Goal: Task Accomplishment & Management: Complete application form

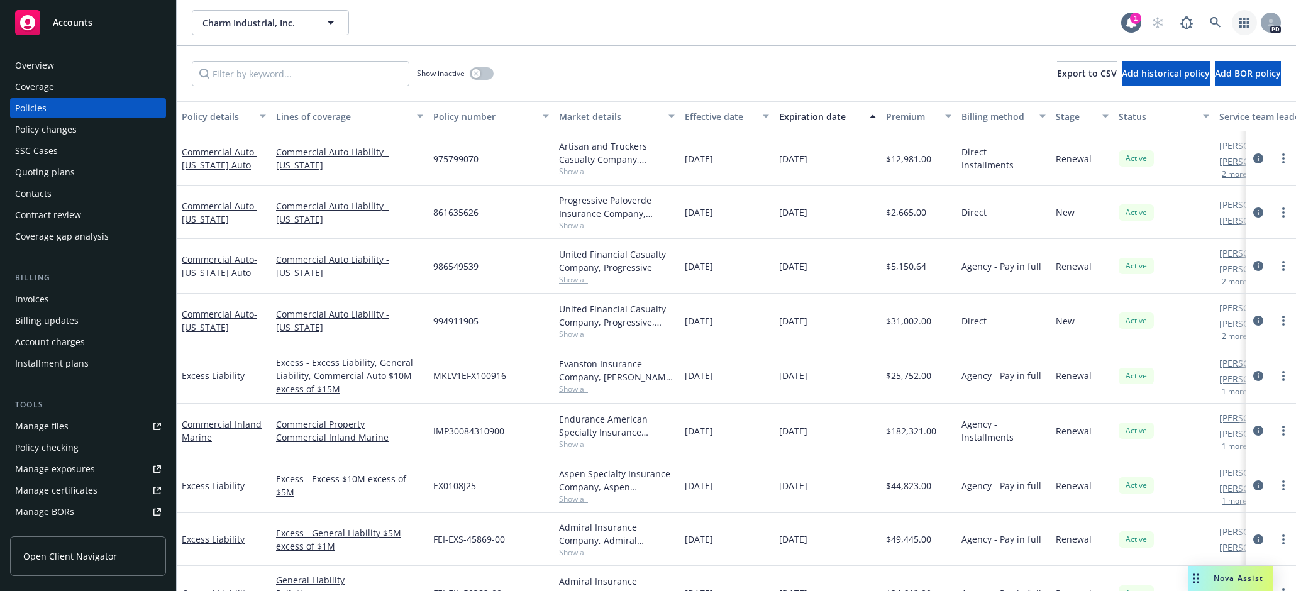
click at [789, 24] on icon "button" at bounding box center [1245, 23] width 10 height 10
click at [47, 62] on div "Overview" at bounding box center [34, 65] width 39 height 20
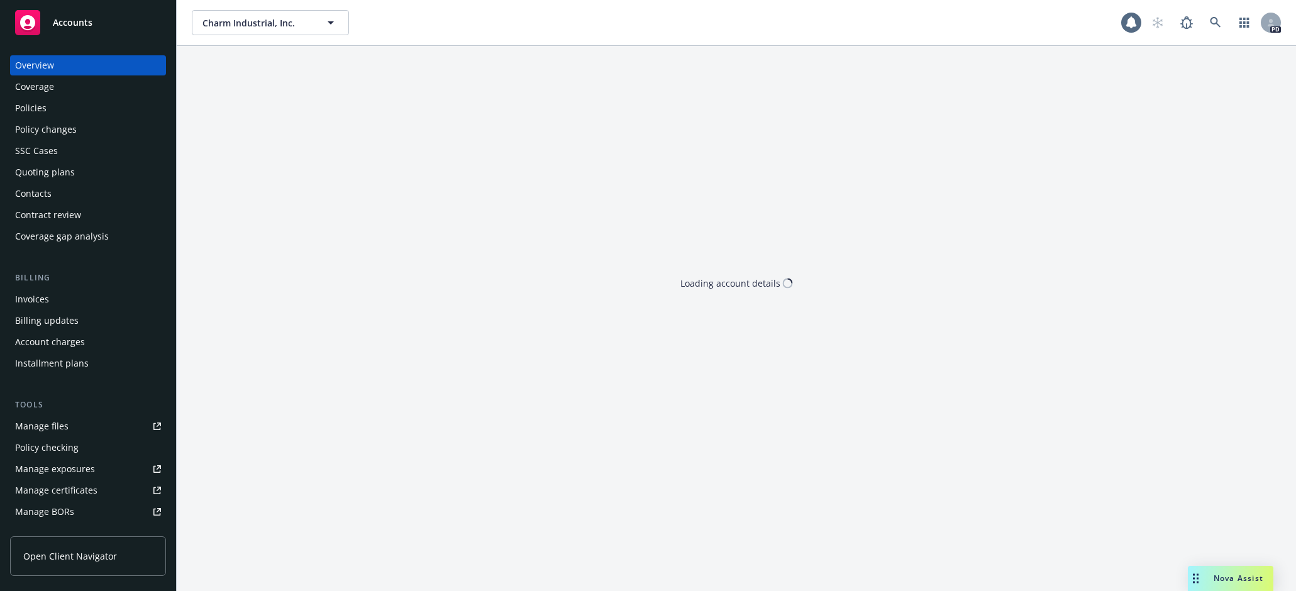
click at [23, 26] on icon at bounding box center [27, 22] width 15 height 15
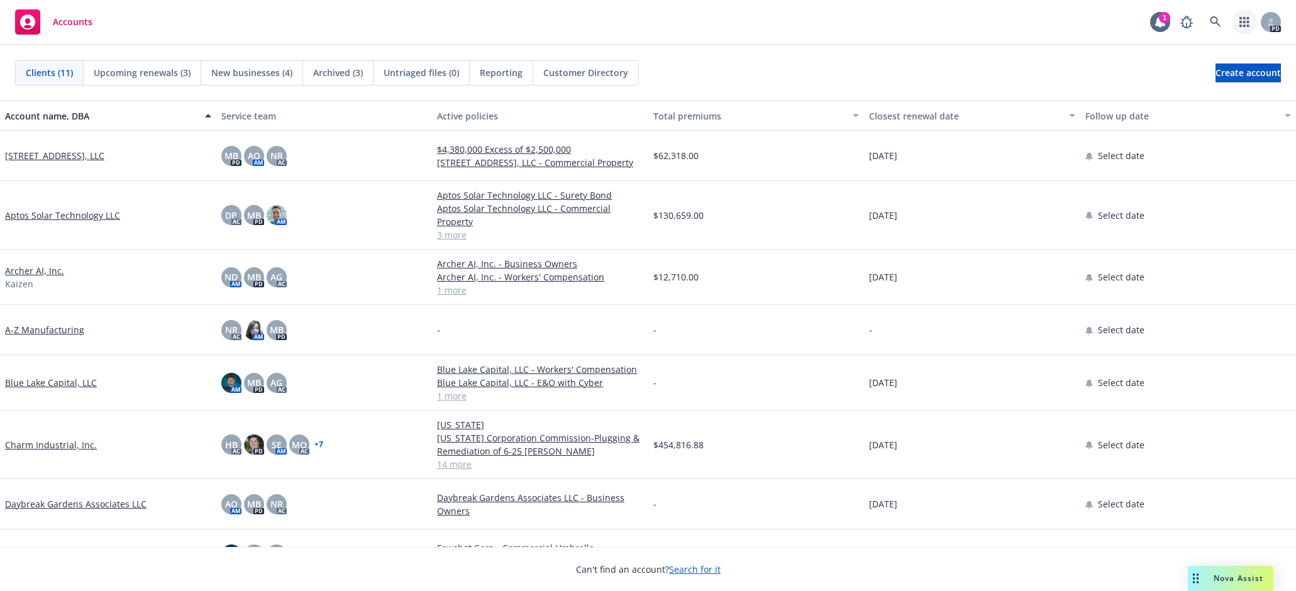
click at [789, 18] on icon "button" at bounding box center [1244, 22] width 9 height 10
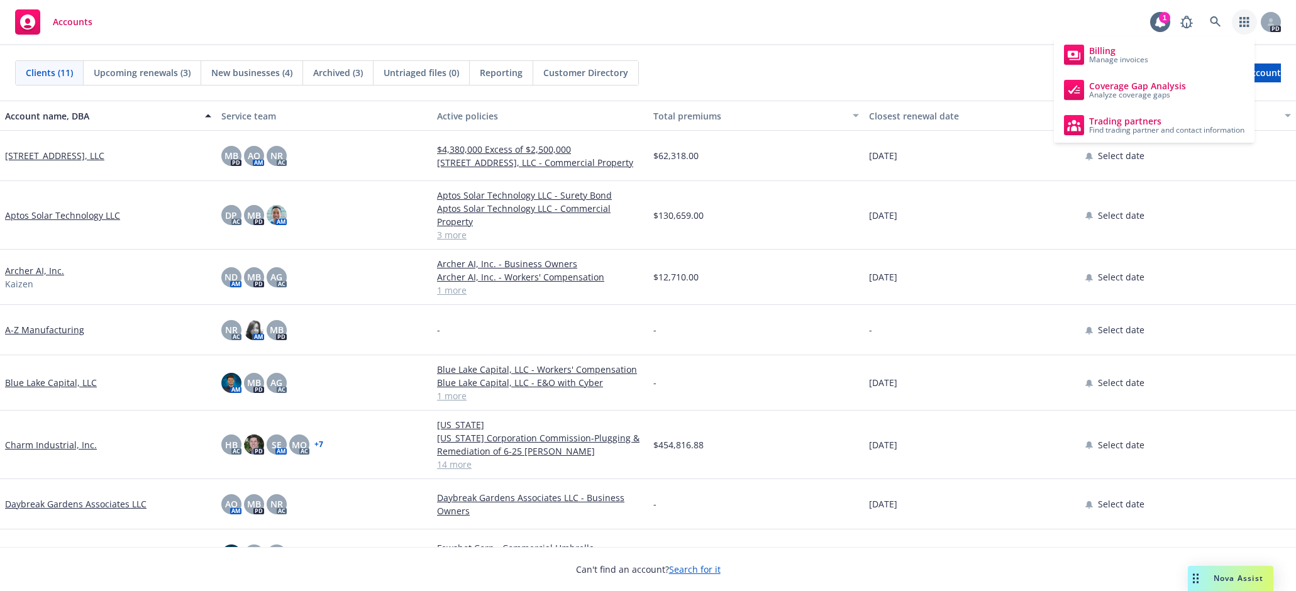
drag, startPoint x: 1142, startPoint y: 82, endPoint x: 1052, endPoint y: 127, distance: 101.3
click at [789, 82] on span "Coverage Gap Analysis" at bounding box center [1137, 86] width 97 height 10
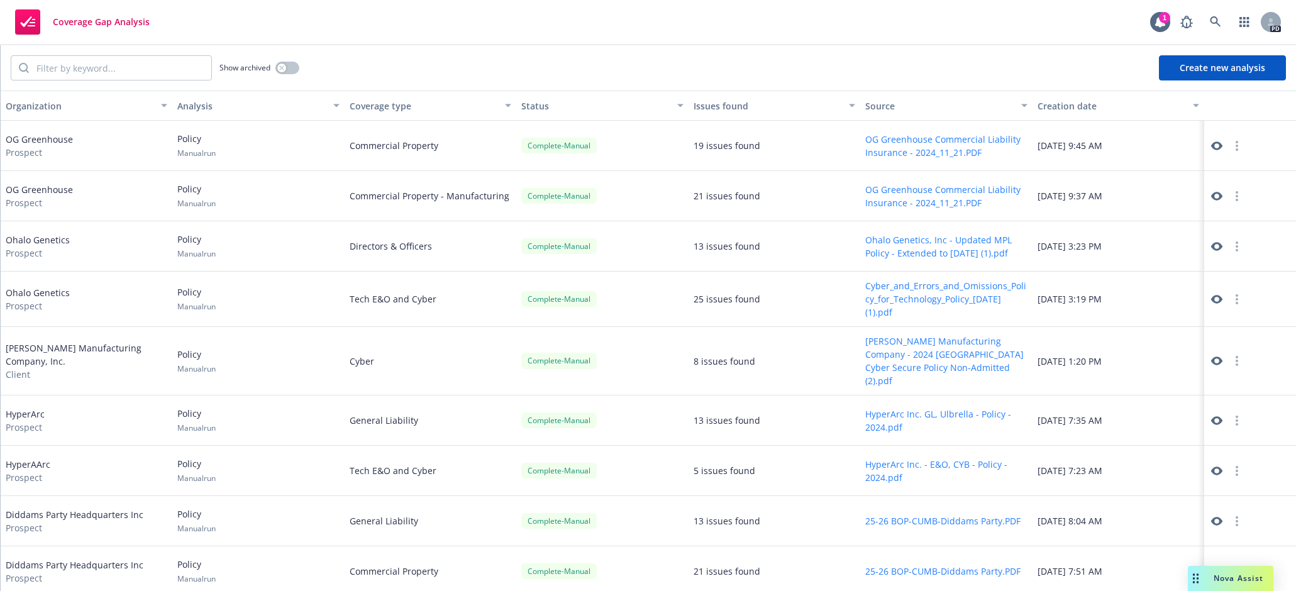
click at [1243, 70] on button "Create new analysis" at bounding box center [1222, 67] width 127 height 25
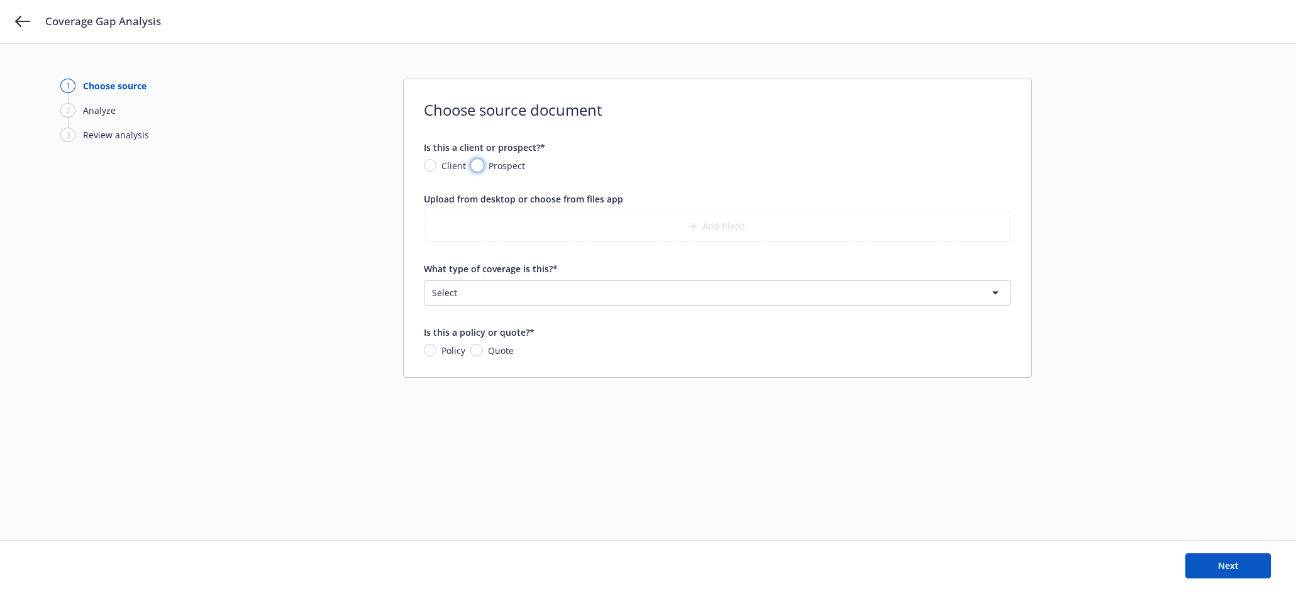
click at [481, 165] on input "Prospect" at bounding box center [477, 165] width 13 height 13
radio input "true"
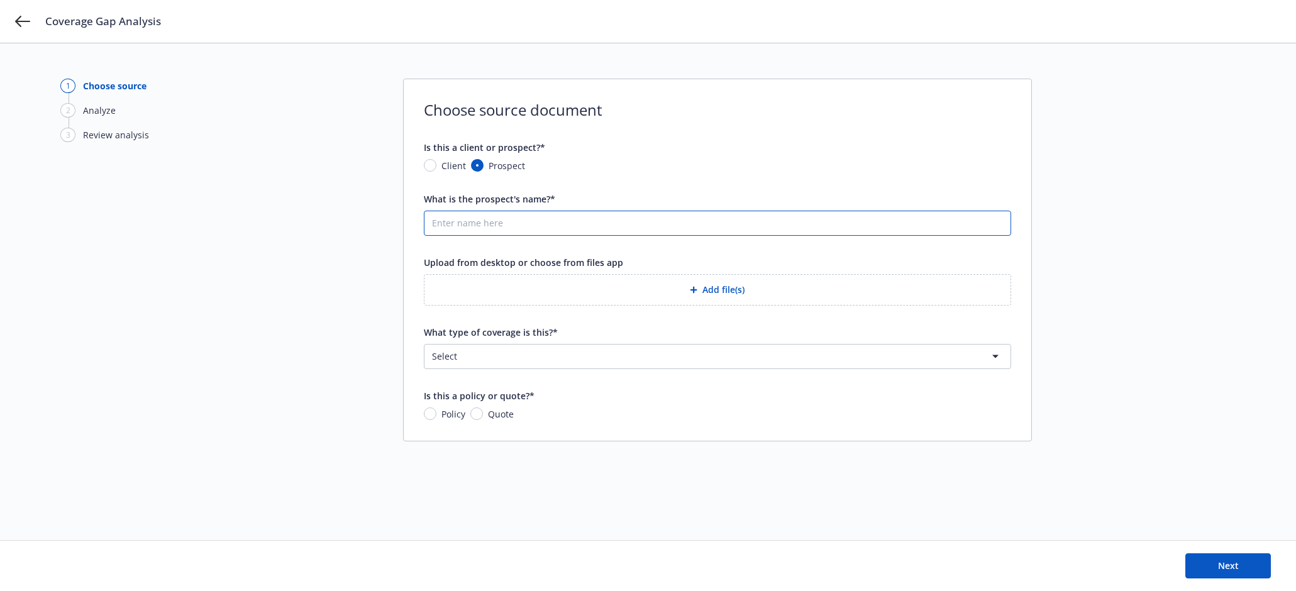
click at [487, 223] on input "What is the prospect's name?*" at bounding box center [718, 223] width 586 height 24
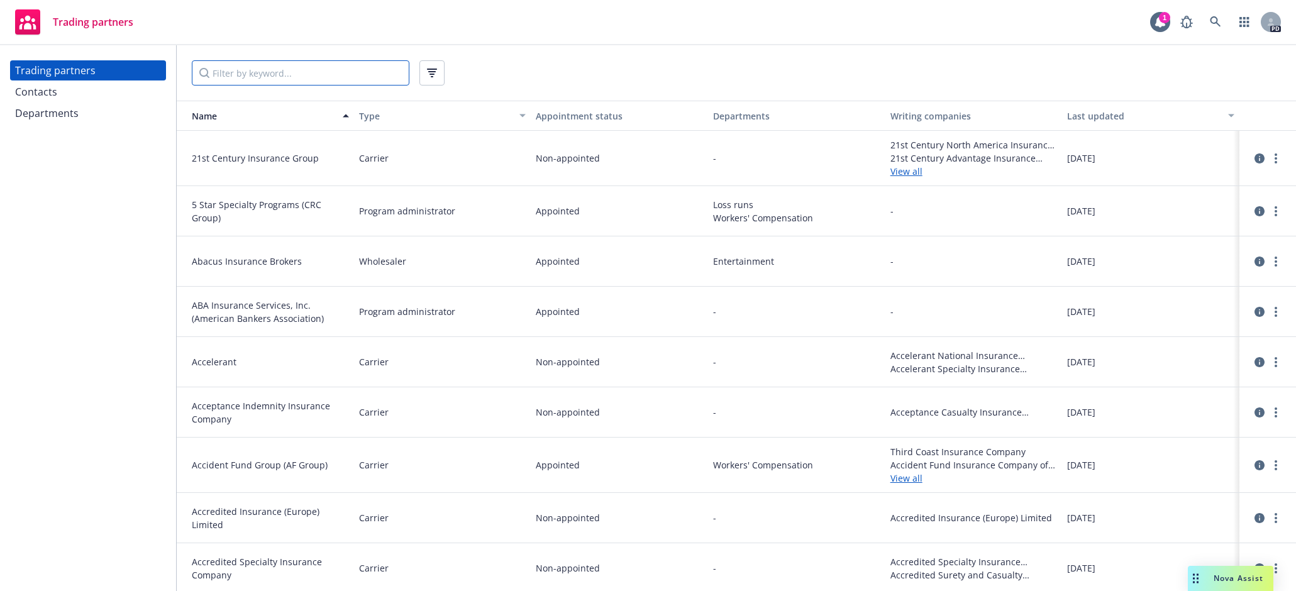
click at [352, 75] on input "Filter by keyword..." at bounding box center [301, 72] width 218 height 25
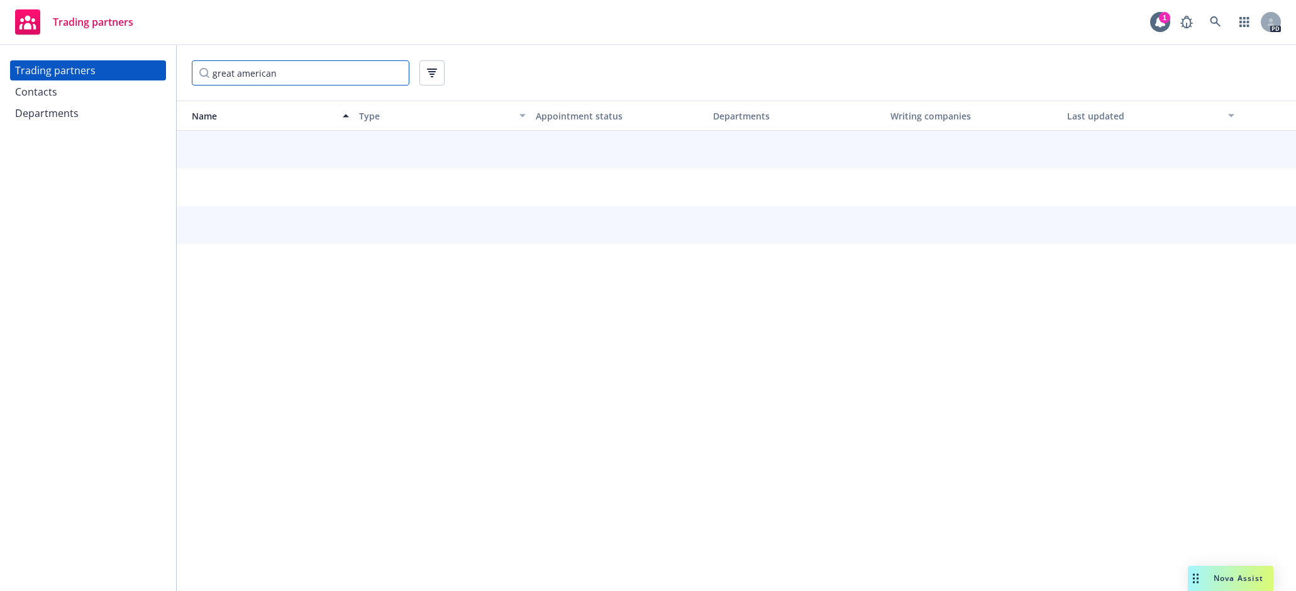
type input "great american"
click at [396, 74] on input "great american" at bounding box center [301, 72] width 218 height 25
click at [337, 72] on input "Filter by keyword..." at bounding box center [301, 72] width 218 height 25
type input "great american"
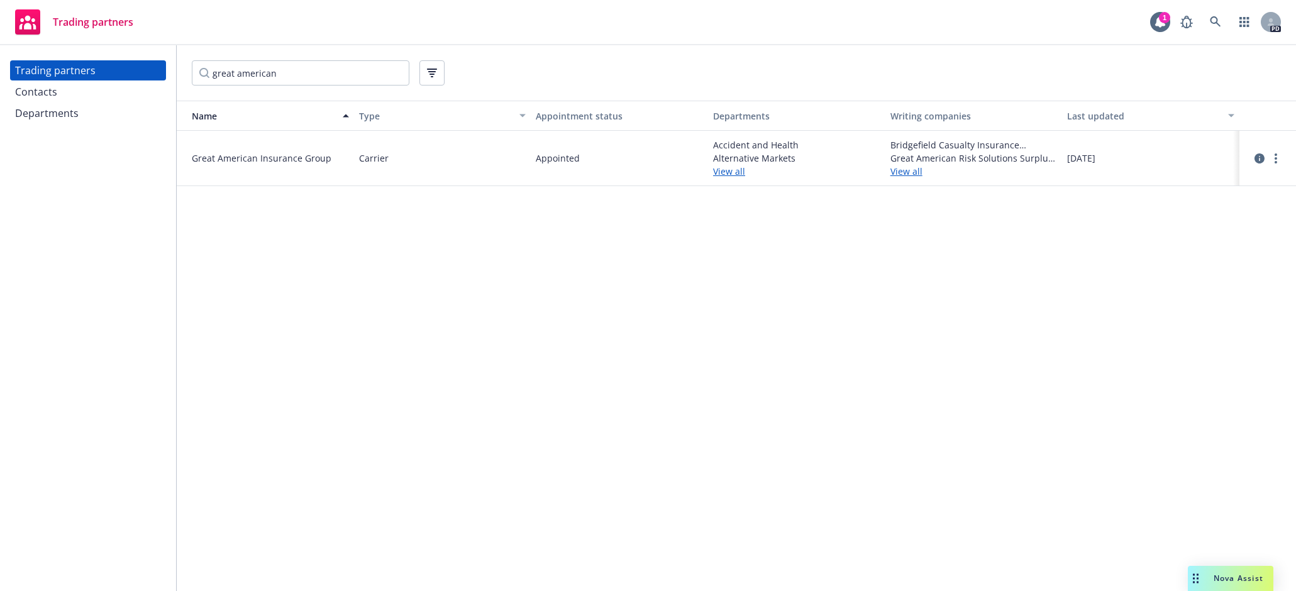
click at [730, 174] on link "View all" at bounding box center [796, 171] width 167 height 13
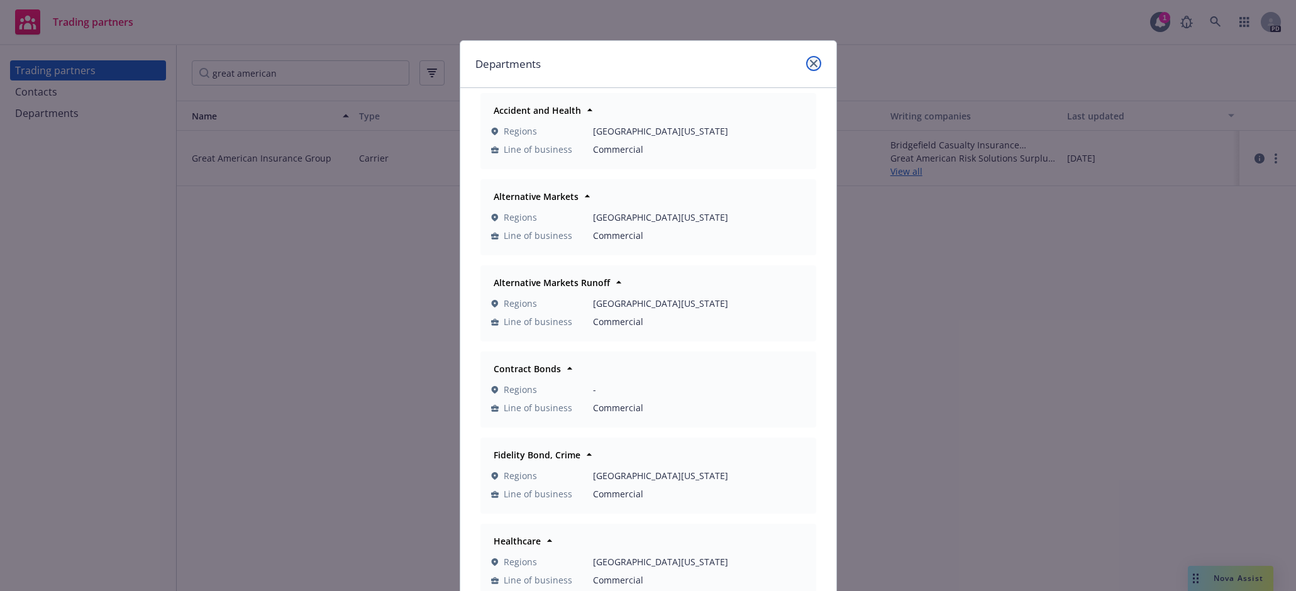
click at [811, 69] on link "close" at bounding box center [813, 63] width 15 height 15
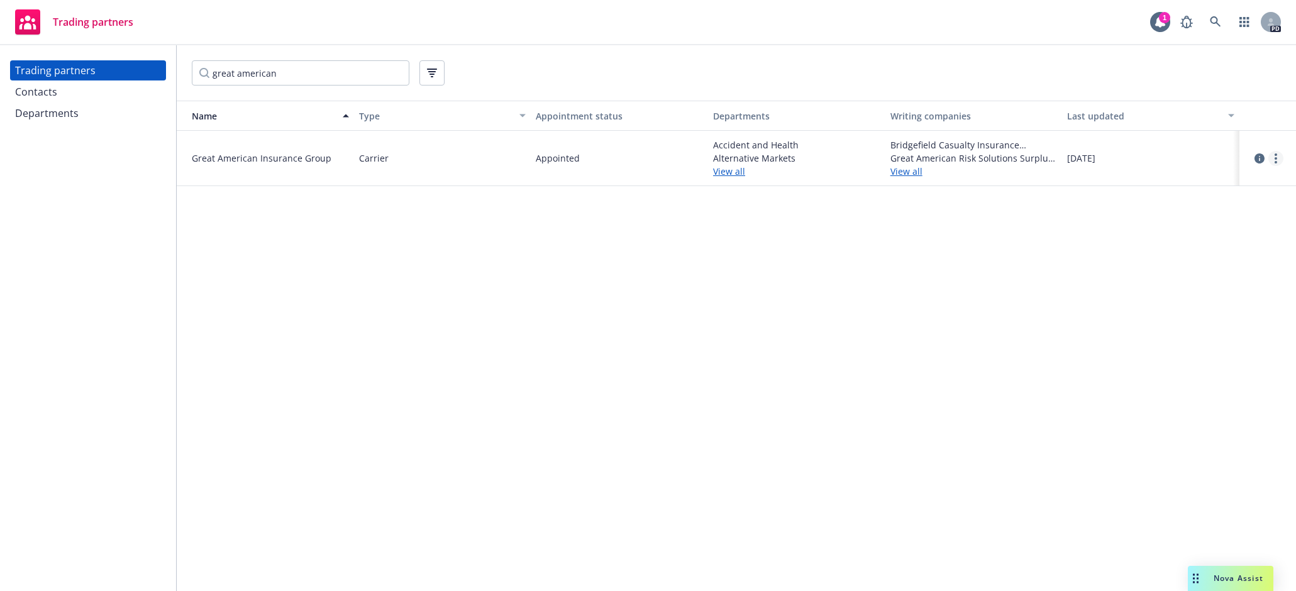
click at [1277, 157] on circle "more" at bounding box center [1276, 158] width 3 height 3
click at [1199, 180] on link "View contacts" at bounding box center [1213, 184] width 140 height 25
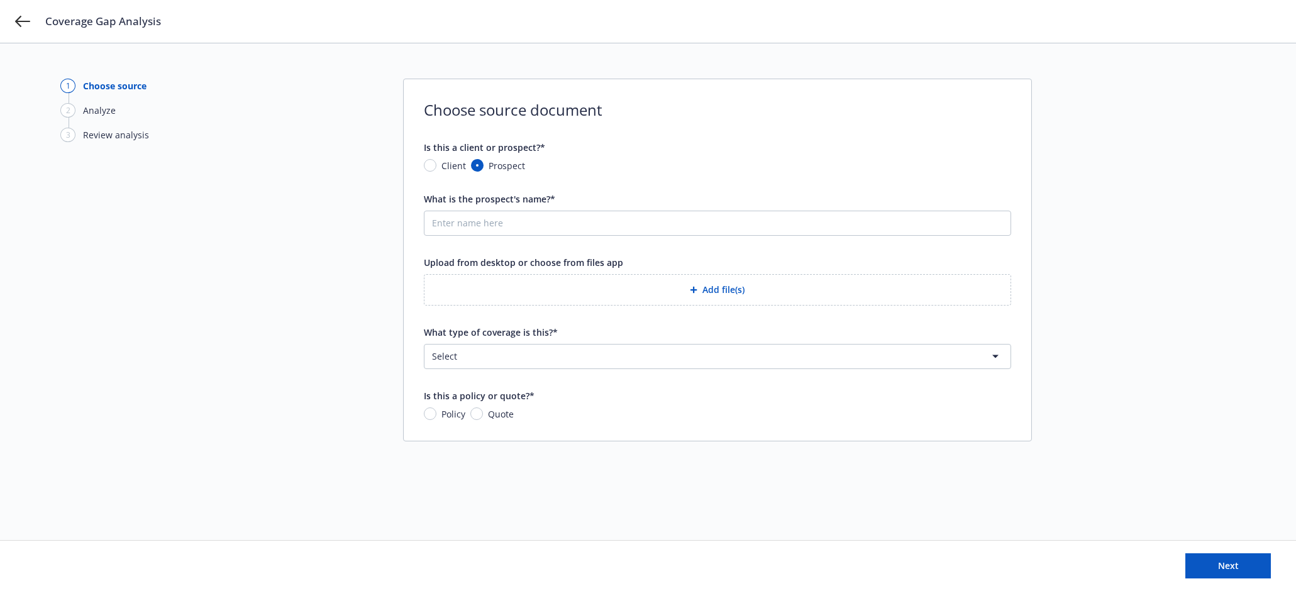
click at [14, 21] on div "Coverage Gap Analysis" at bounding box center [648, 21] width 1296 height 43
click at [19, 22] on icon at bounding box center [22, 21] width 15 height 11
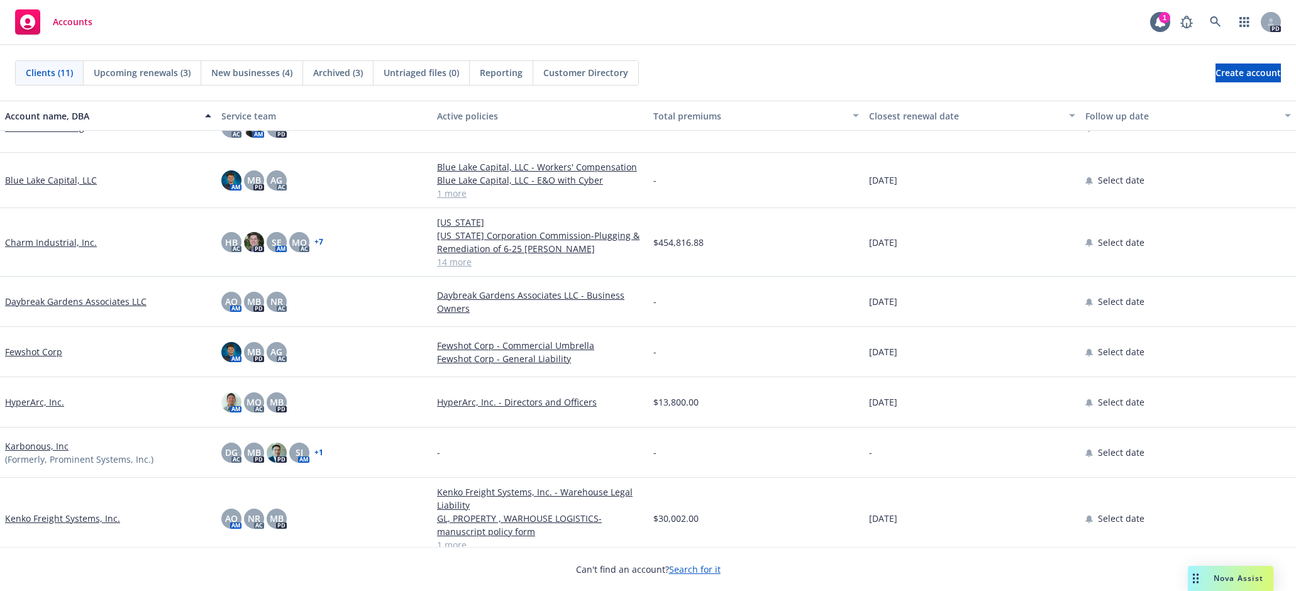
scroll to position [197, 0]
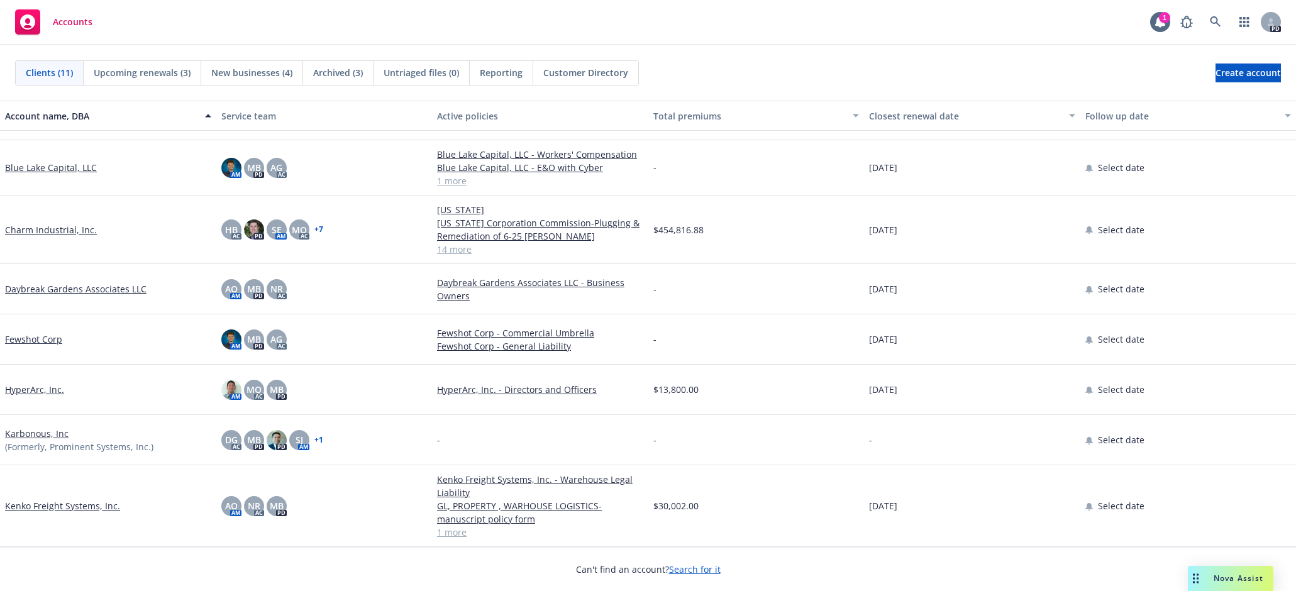
click at [56, 508] on link "Kenko Freight Systems, Inc." at bounding box center [62, 505] width 115 height 13
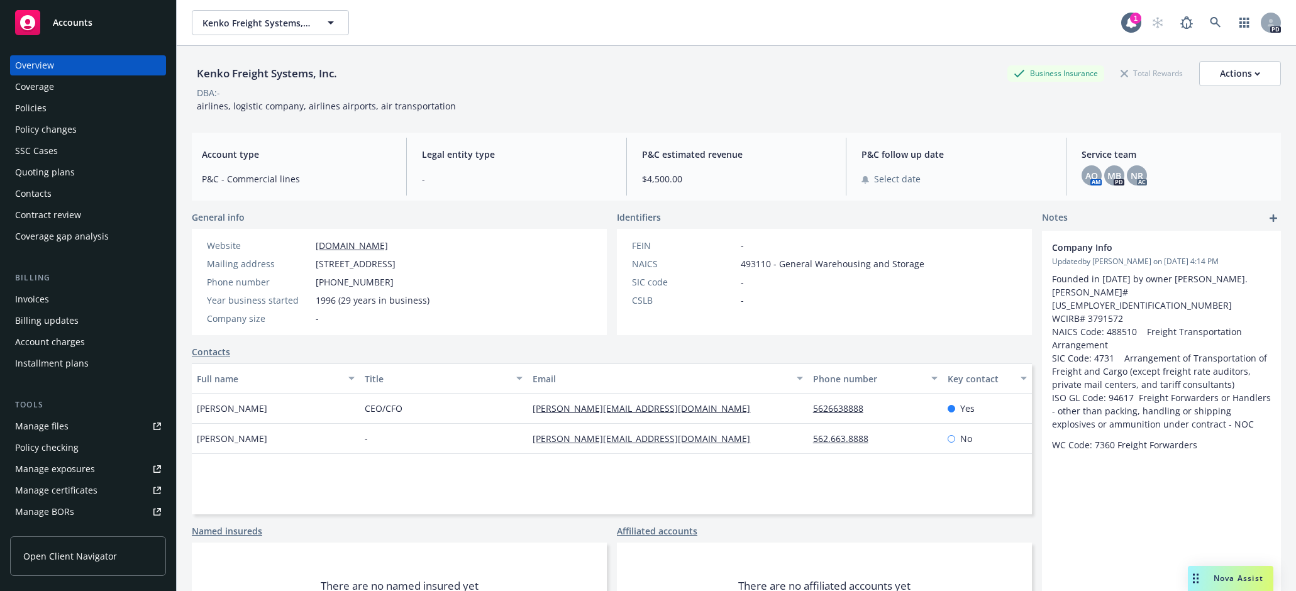
click at [34, 109] on div "Policies" at bounding box center [30, 108] width 31 height 20
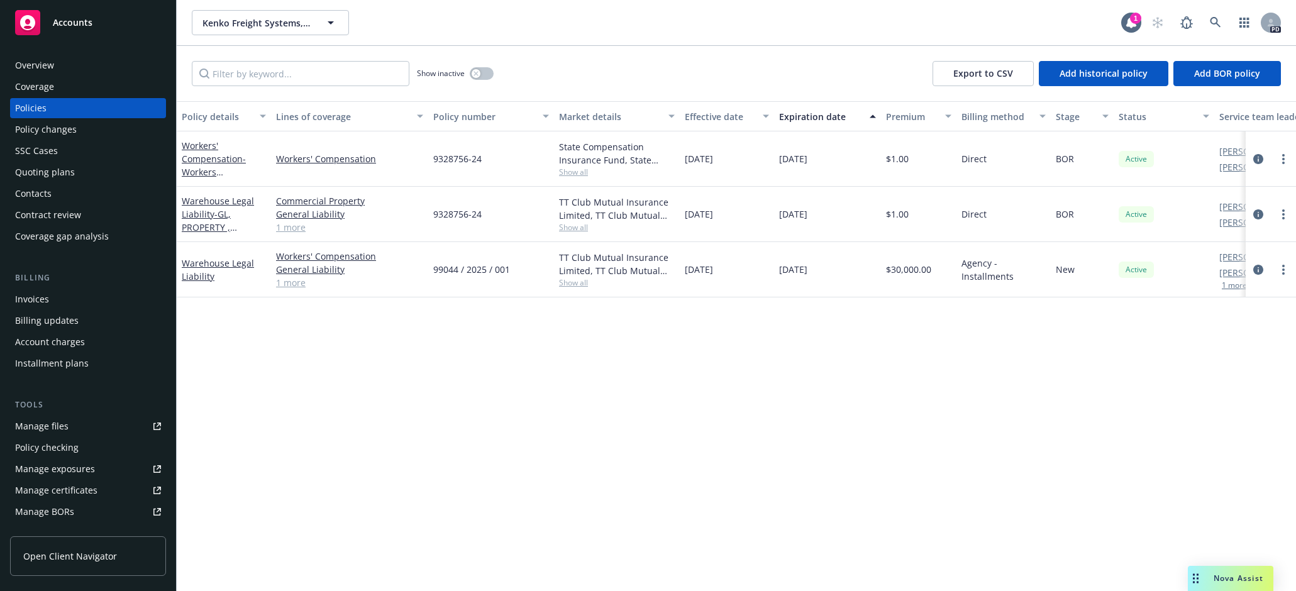
click at [56, 421] on div "Manage files" at bounding box center [41, 426] width 53 height 20
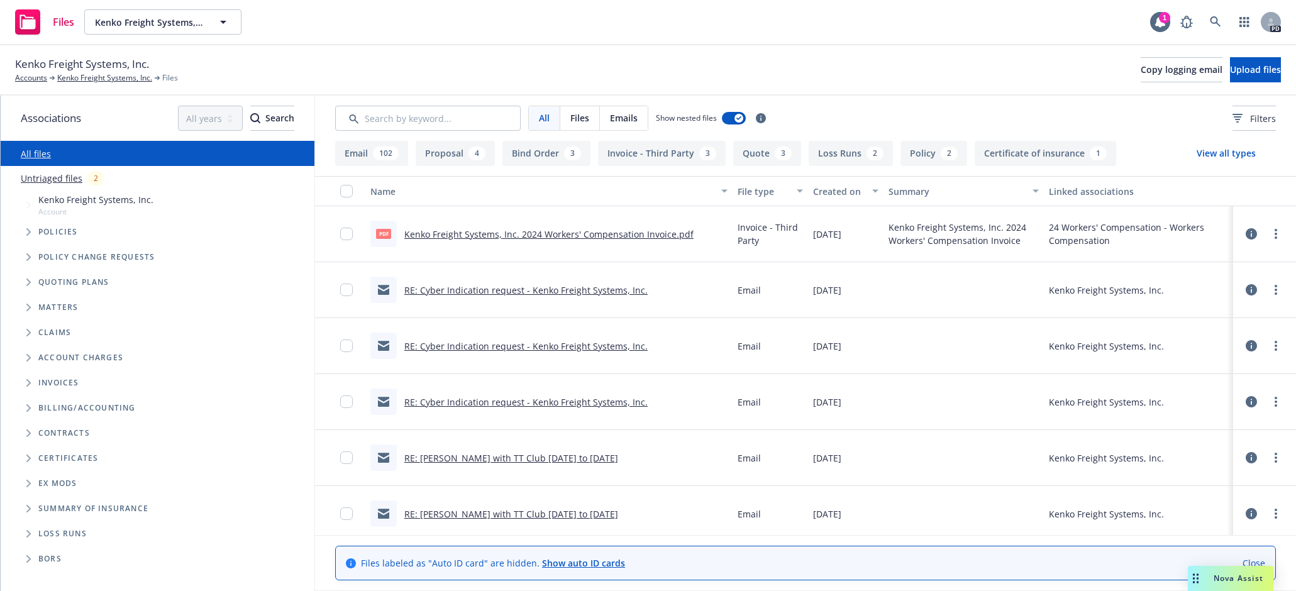
click at [655, 233] on link "Kenko Freight Systems, Inc. 2024 Workers' Compensation Invoice.pdf" at bounding box center [548, 234] width 289 height 12
click at [656, 231] on link "Kenko Freight Systems, Inc. 2024 Workers' Compensation Invoice.pdf" at bounding box center [548, 234] width 289 height 12
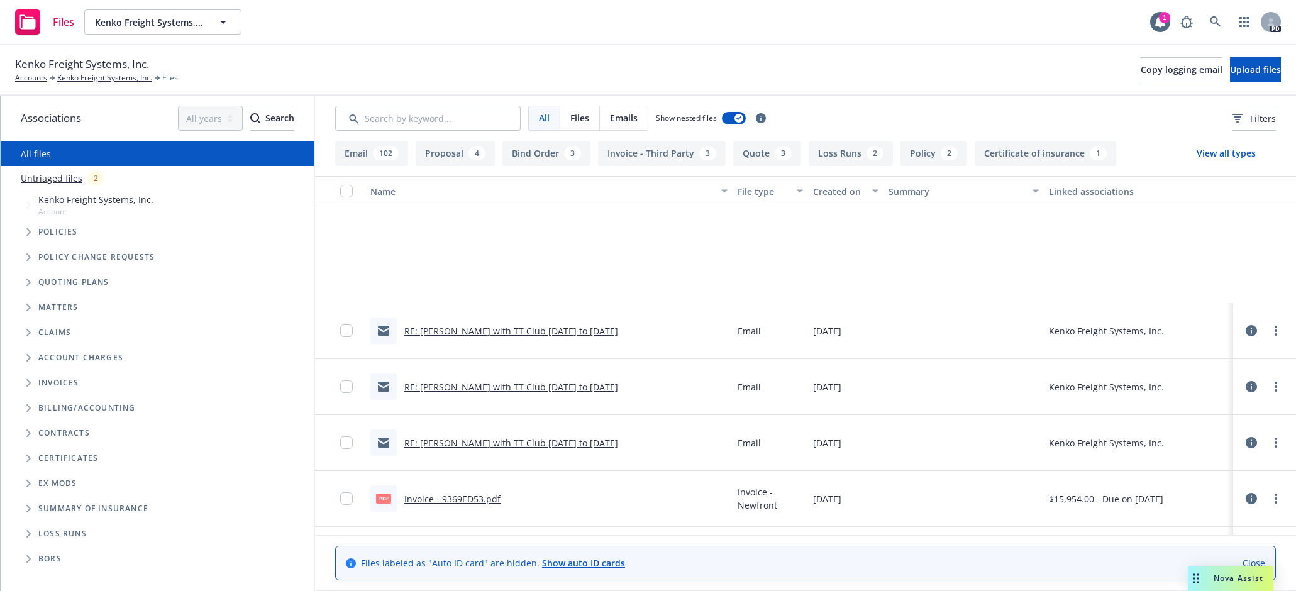
scroll to position [440, 0]
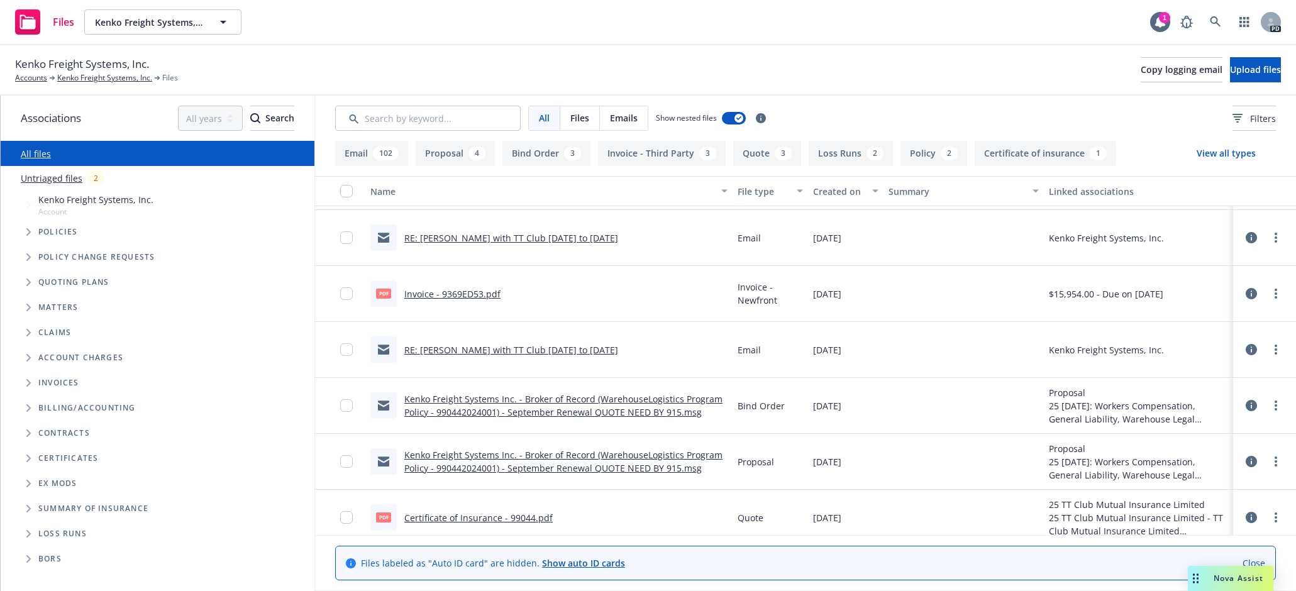
click at [512, 518] on link "Certificate of Insurance - 99044.pdf" at bounding box center [478, 518] width 148 height 12
click at [58, 177] on link "Untriaged files" at bounding box center [52, 178] width 62 height 13
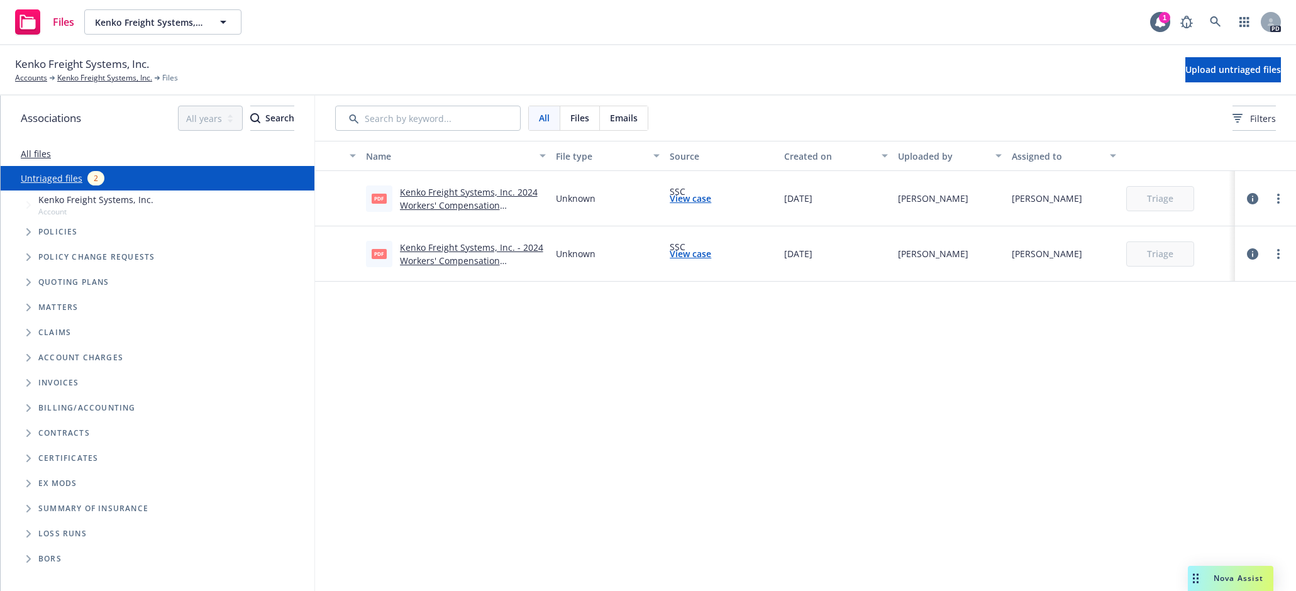
click at [465, 261] on link "Kenko Freight Systems, Inc. - 2024 Workers' Compensation CERTIFICATES OF INSURA…" at bounding box center [471, 268] width 143 height 52
click at [479, 204] on link "Kenko Freight Systems, Inc. 2024 Workers' Compensation invoice.pdf" at bounding box center [469, 205] width 138 height 38
click at [464, 246] on link "Kenko Freight Systems, Inc. - 2024 Workers' Compensation CERTIFICATES OF INSURA…" at bounding box center [471, 268] width 143 height 52
click at [1274, 257] on link "more" at bounding box center [1278, 254] width 15 height 15
click at [1224, 302] on link "Download" at bounding box center [1230, 304] width 111 height 25
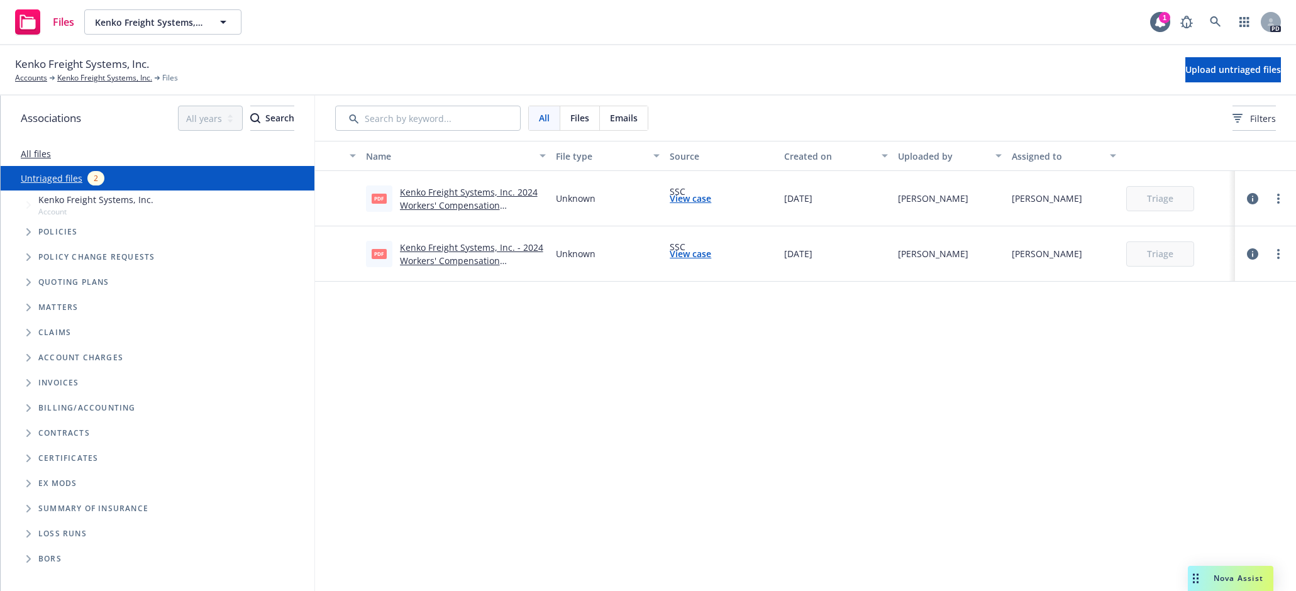
drag, startPoint x: 708, startPoint y: 26, endPoint x: 596, endPoint y: 43, distance: 113.3
click at [708, 26] on div "Files Kenko Freight Systems, Inc. Kenko Freight Systems, Inc. 1 PD" at bounding box center [648, 22] width 1296 height 45
click at [158, 22] on span "Kenko Freight Systems, Inc." at bounding box center [149, 22] width 109 height 13
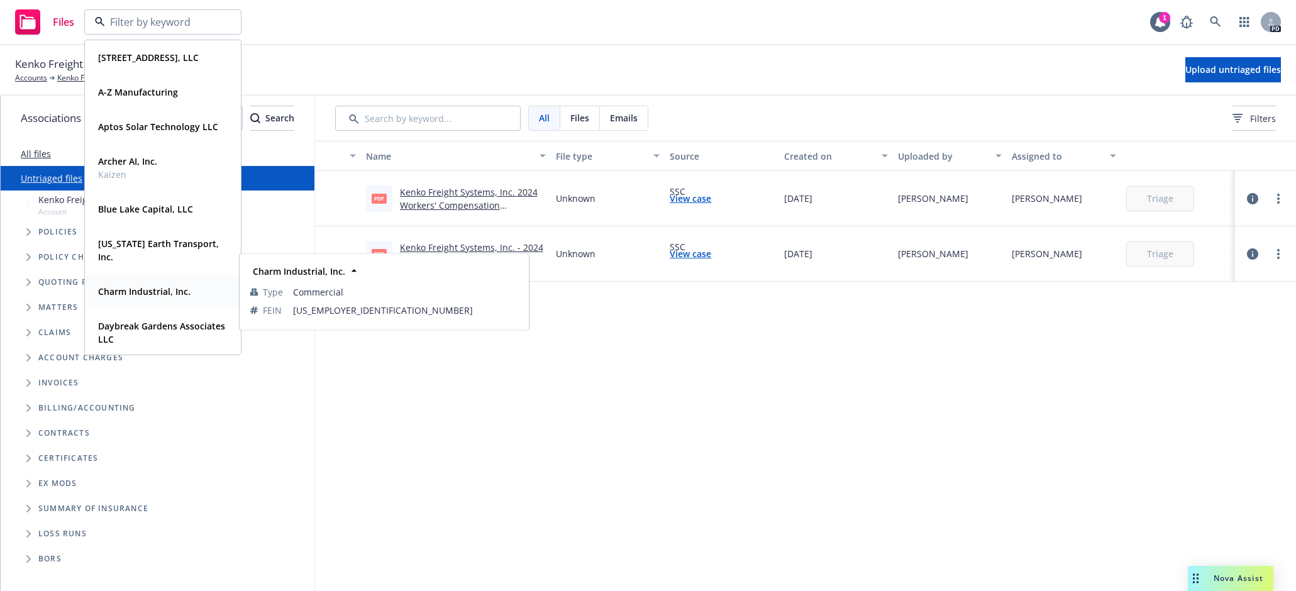
click at [137, 292] on strong "Charm Industrial, Inc." at bounding box center [144, 292] width 92 height 12
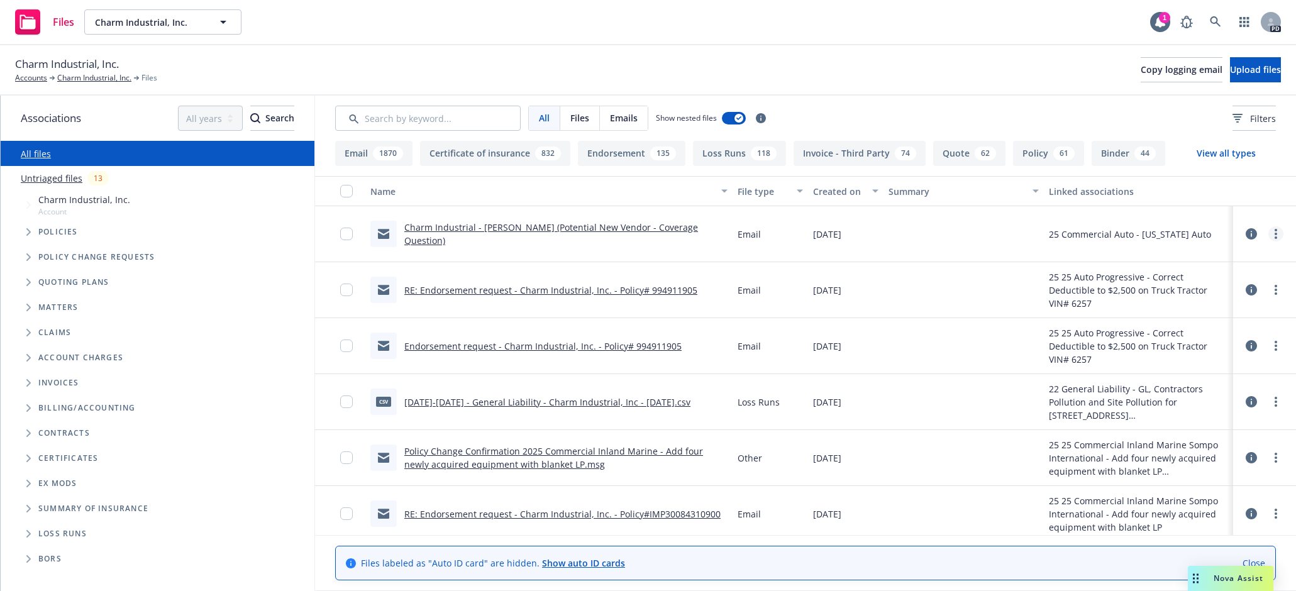
click at [1275, 233] on circle "more" at bounding box center [1276, 234] width 3 height 3
click at [30, 282] on icon "Tree Example" at bounding box center [28, 283] width 4 height 8
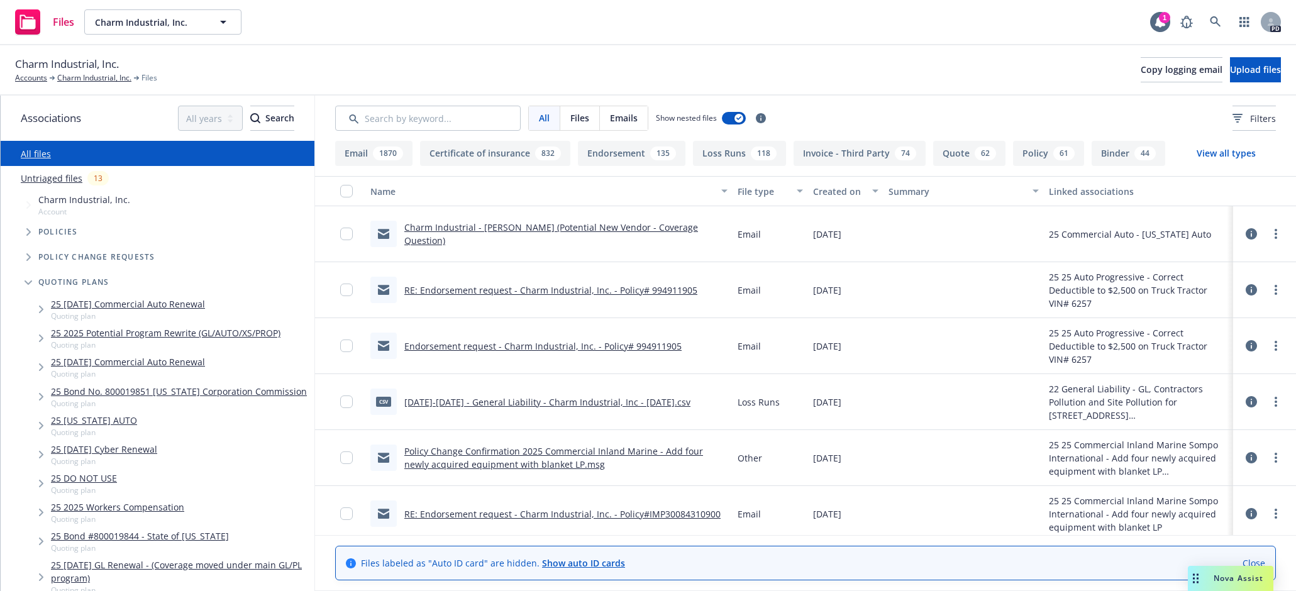
click at [335, 40] on div "Files Charm Industrial, Inc. Charm Industrial, Inc. 1 PD" at bounding box center [648, 22] width 1296 height 45
click at [569, 291] on link "RE: Endorsement request - Charm Industrial, Inc. - Policy# 994911905" at bounding box center [550, 290] width 293 height 12
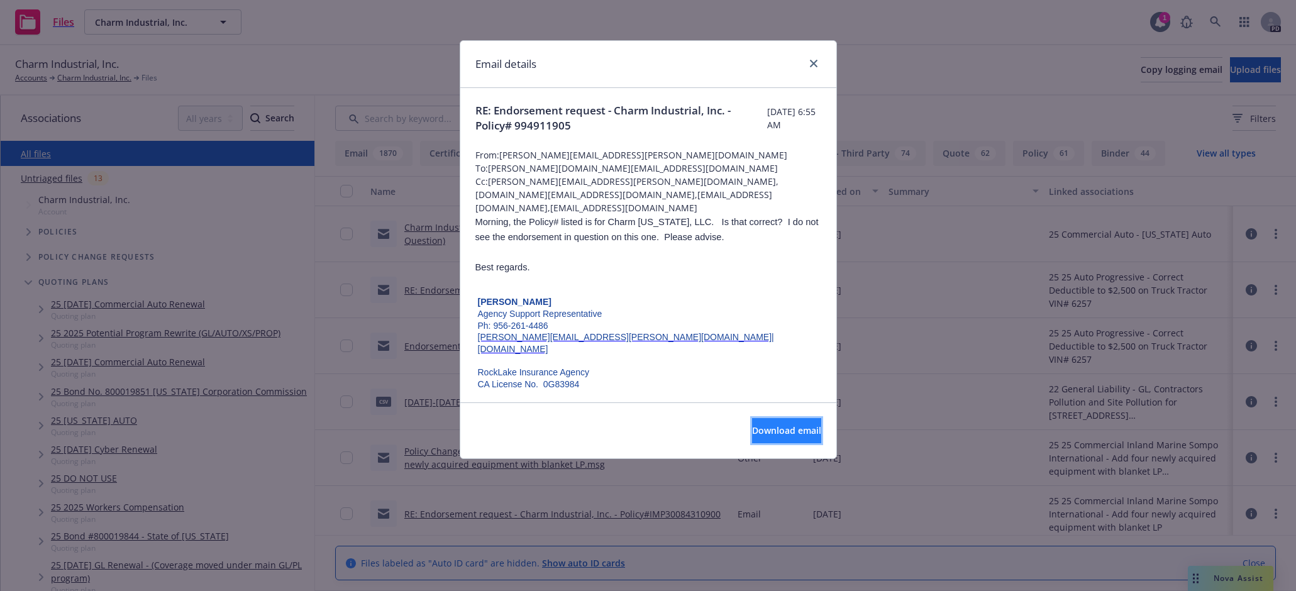
click at [775, 431] on span "Download email" at bounding box center [786, 431] width 69 height 12
click at [816, 64] on icon "close" at bounding box center [814, 64] width 8 height 8
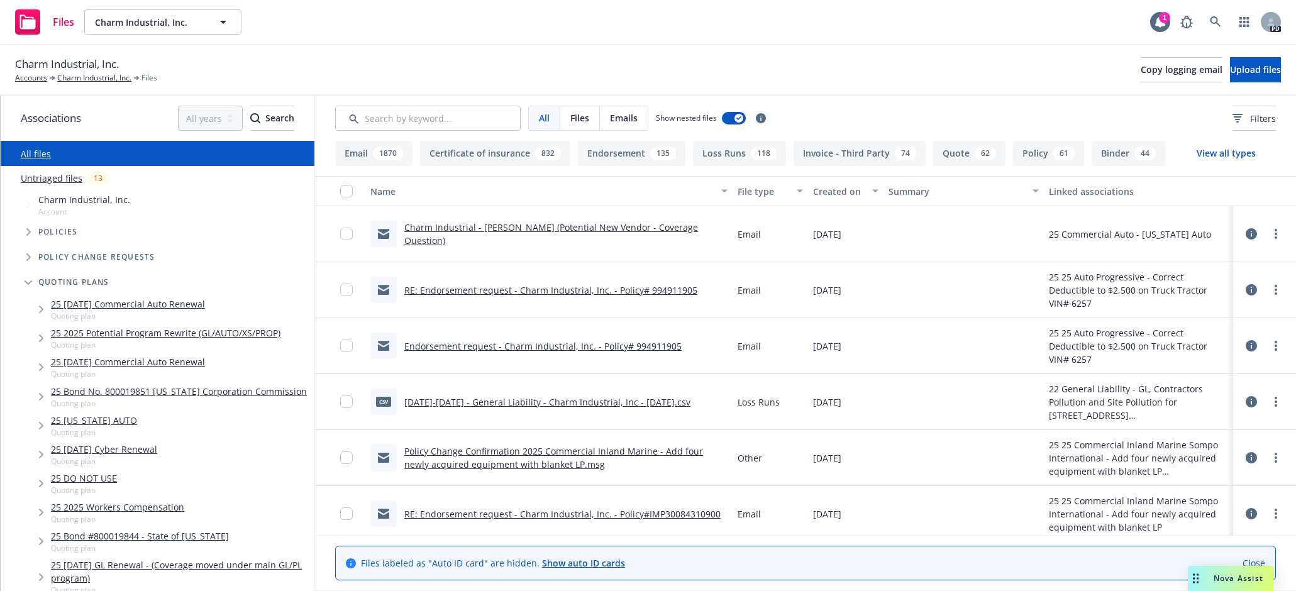
click at [584, 399] on link "[DATE]-[DATE] - General Liability - Charm Industrial, Inc - [DATE].csv" at bounding box center [547, 402] width 286 height 12
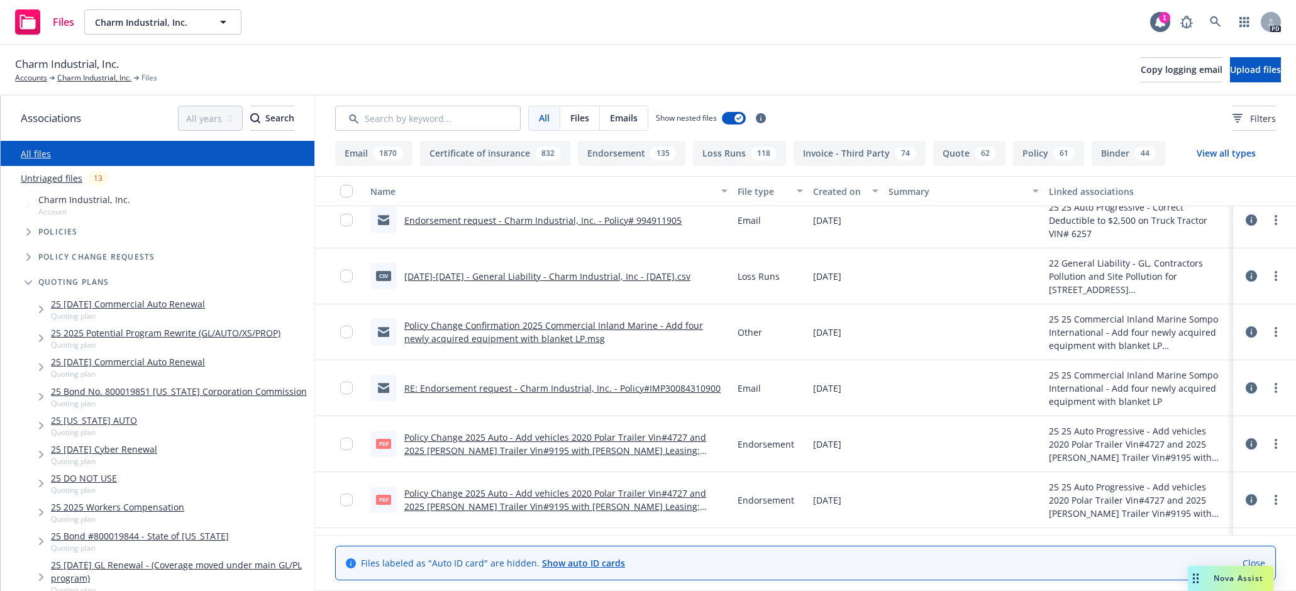
scroll to position [126, 0]
click at [612, 385] on link "RE: Endorsement request - Charm Industrial, Inc. - Policy#IMP30084310900" at bounding box center [562, 388] width 316 height 12
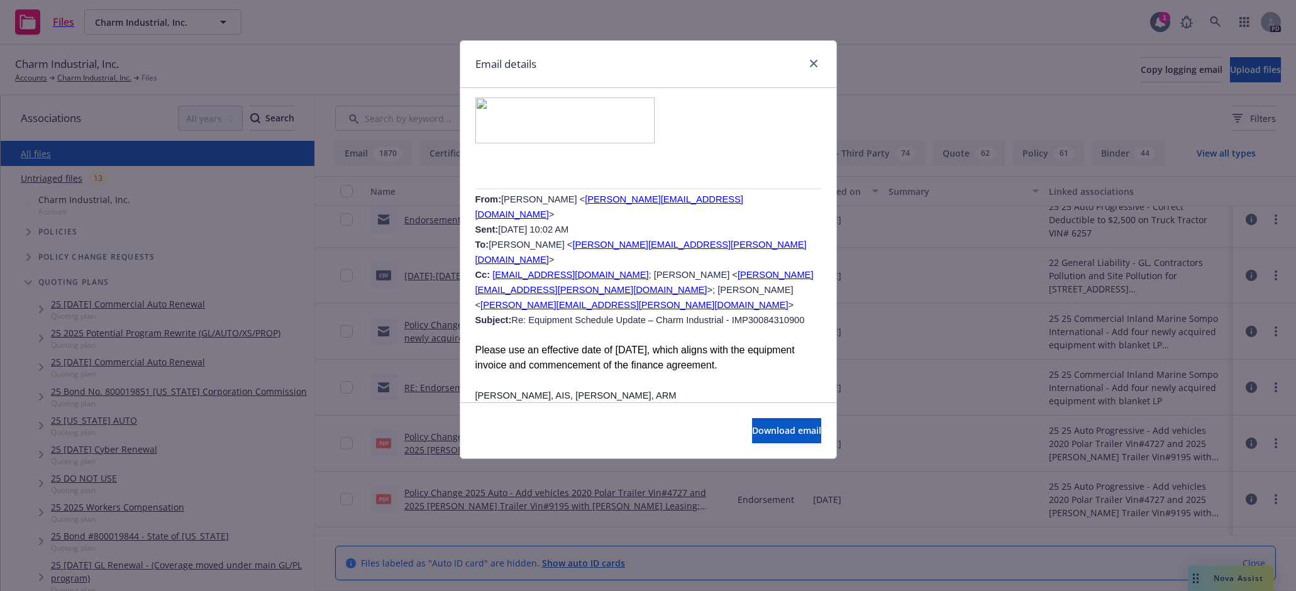
scroll to position [7107, 0]
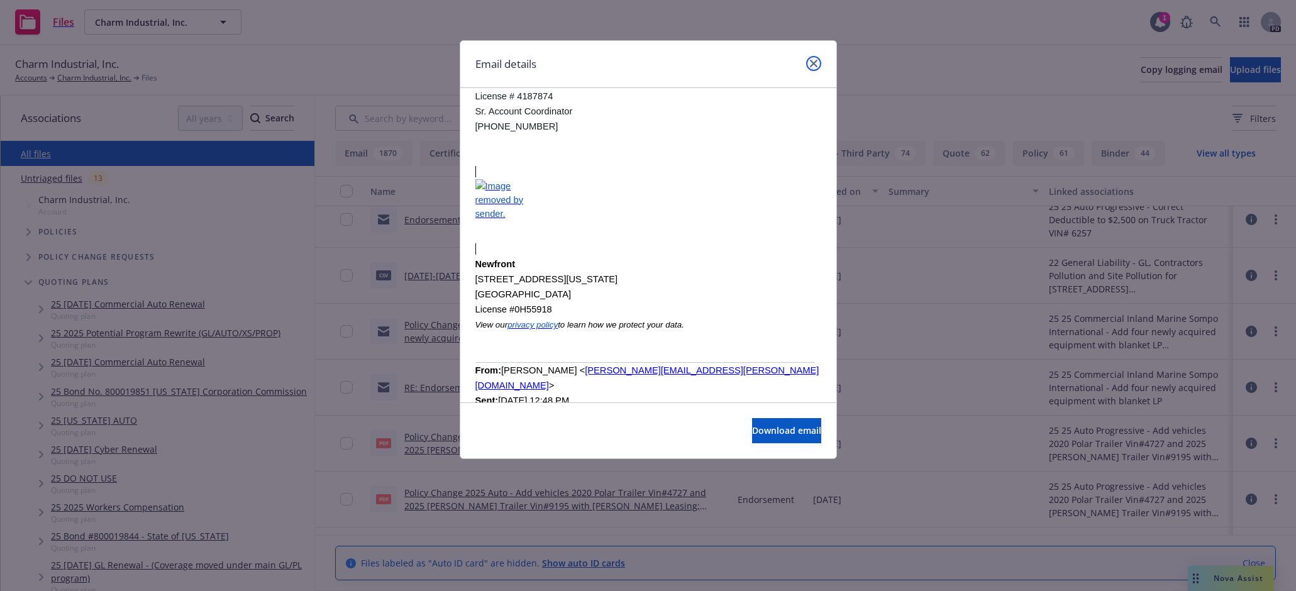
click at [816, 62] on icon "close" at bounding box center [814, 64] width 8 height 8
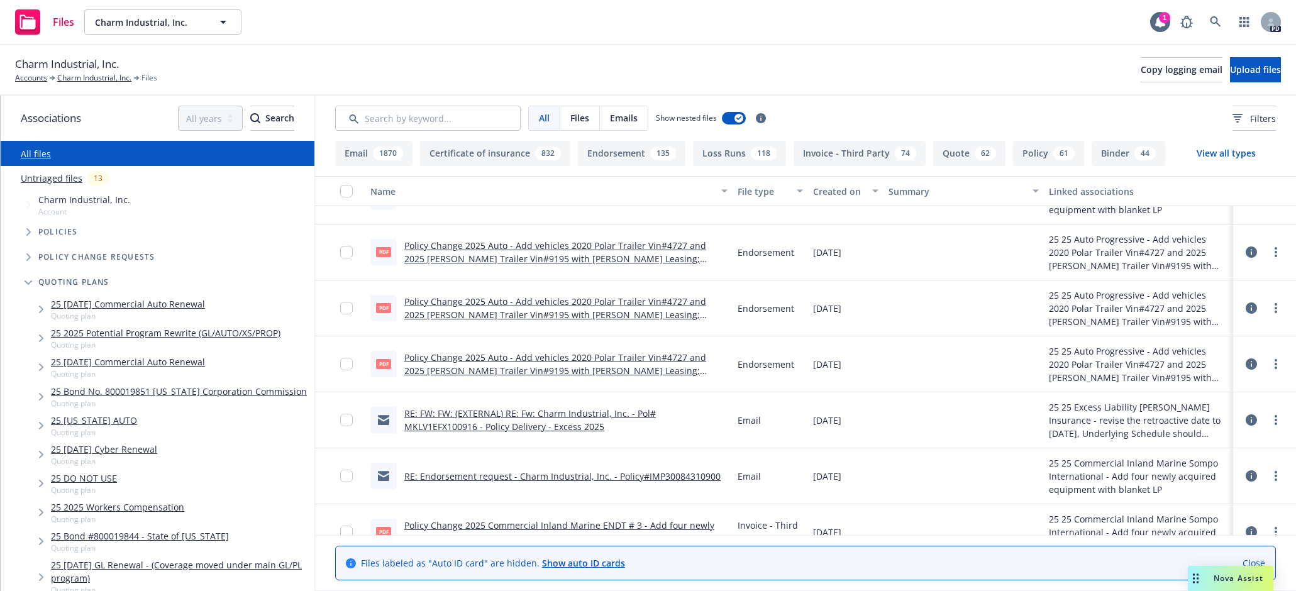
scroll to position [377, 0]
